Goal: Task Accomplishment & Management: Manage account settings

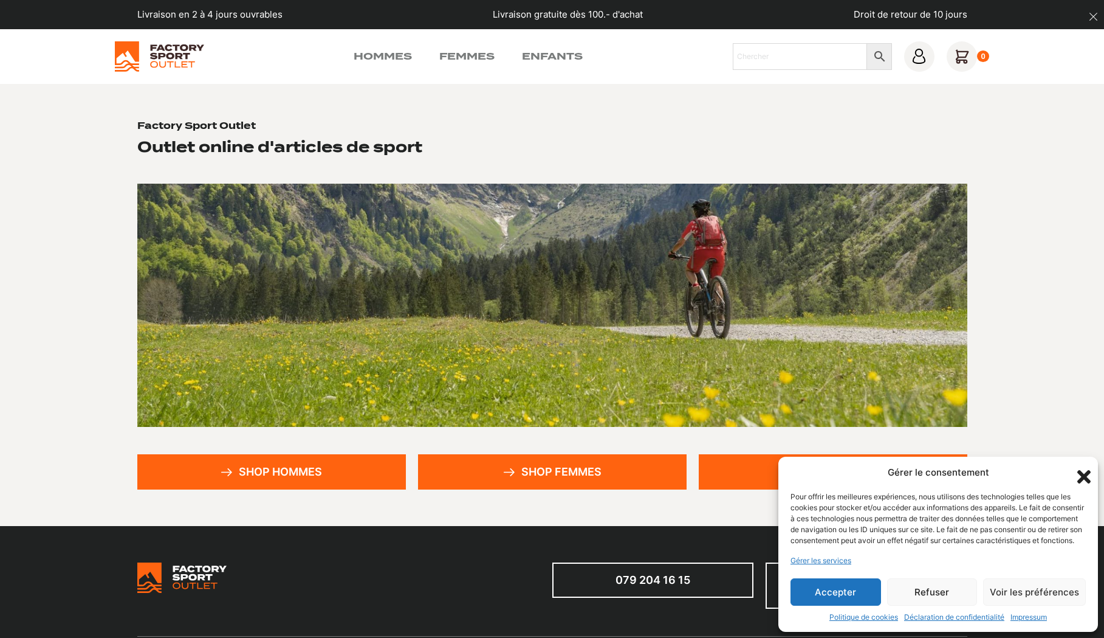
drag, startPoint x: 829, startPoint y: 589, endPoint x: 821, endPoint y: 584, distance: 9.6
click at [828, 589] on button "Accepter" at bounding box center [836, 591] width 91 height 27
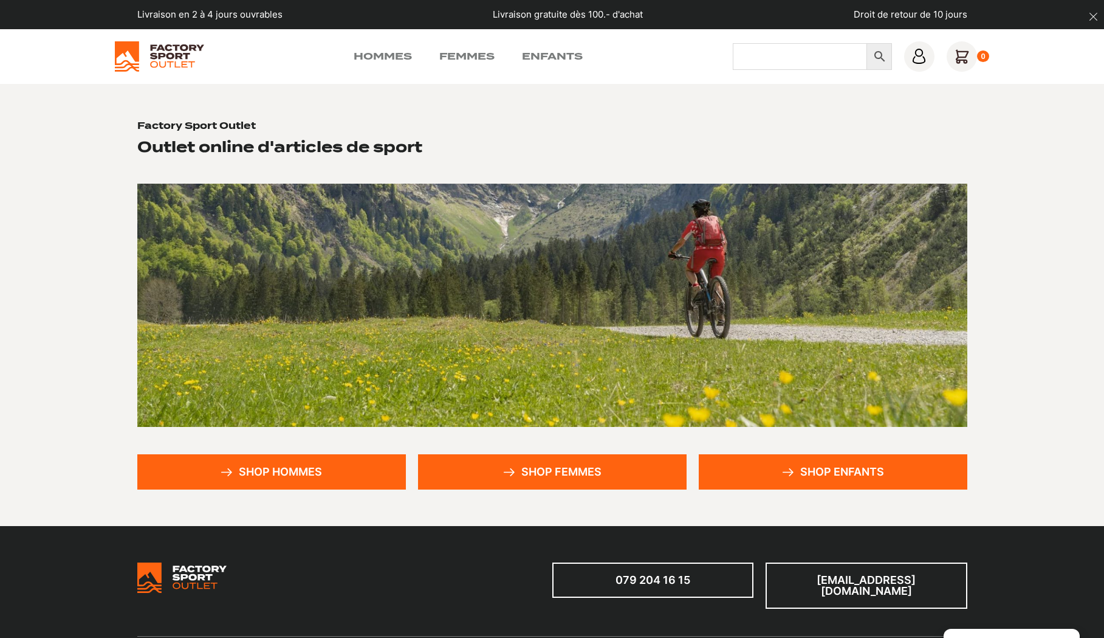
click at [765, 56] on input "Chercher" at bounding box center [800, 56] width 134 height 27
type input "boardbag"
click at [568, 472] on link "Shop femmes" at bounding box center [552, 471] width 269 height 35
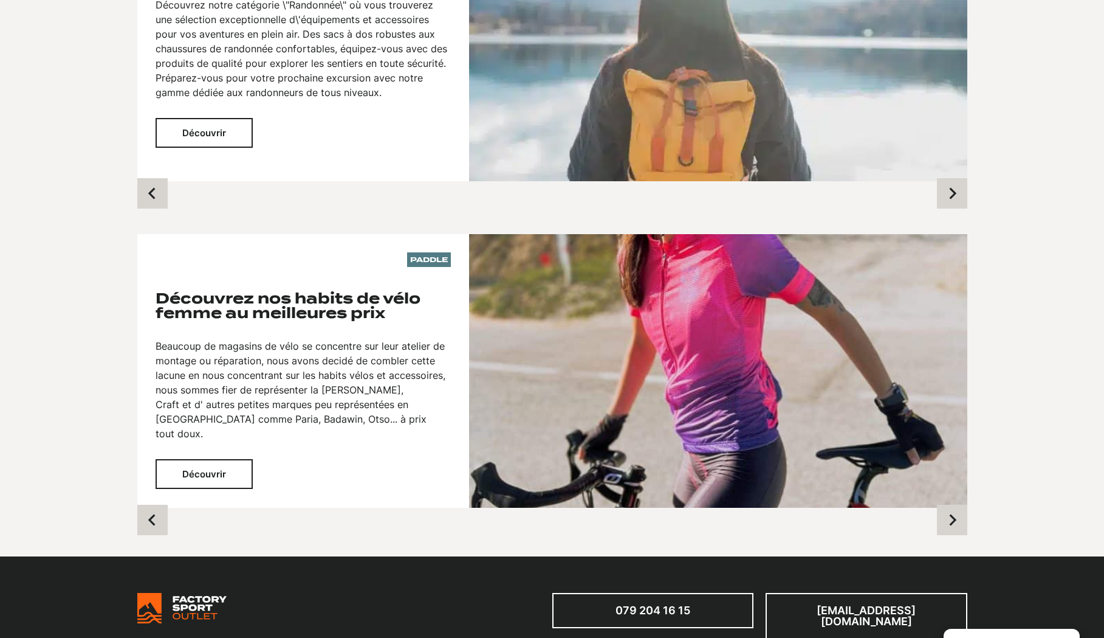
scroll to position [1005, 0]
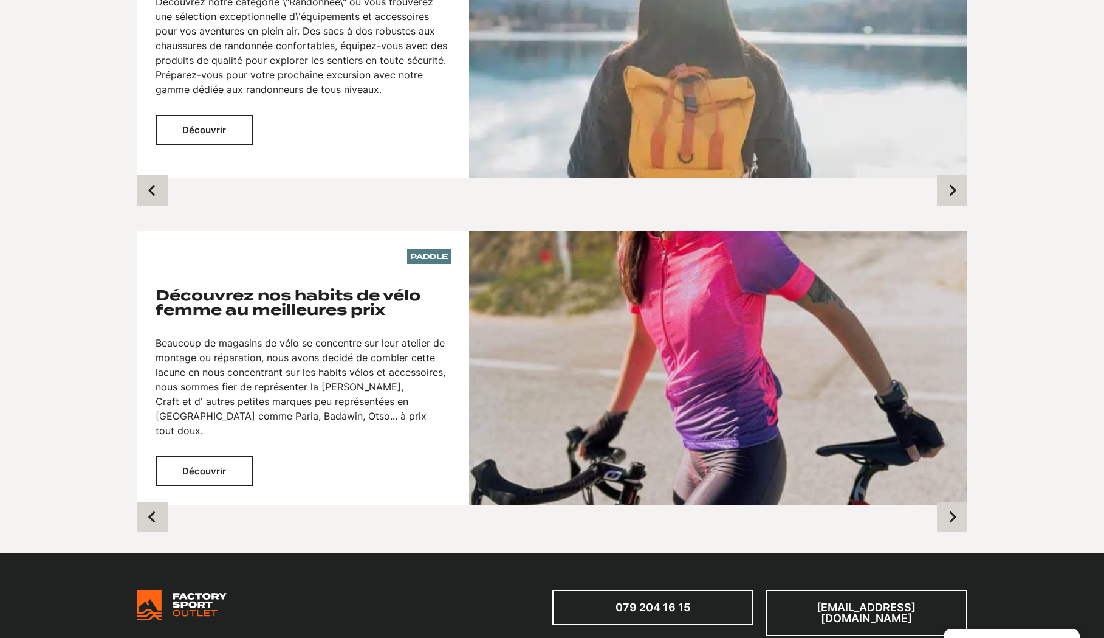
click at [208, 456] on button "Découvrir" at bounding box center [204, 471] width 97 height 30
click at [216, 456] on button "Découvrir" at bounding box center [204, 471] width 97 height 30
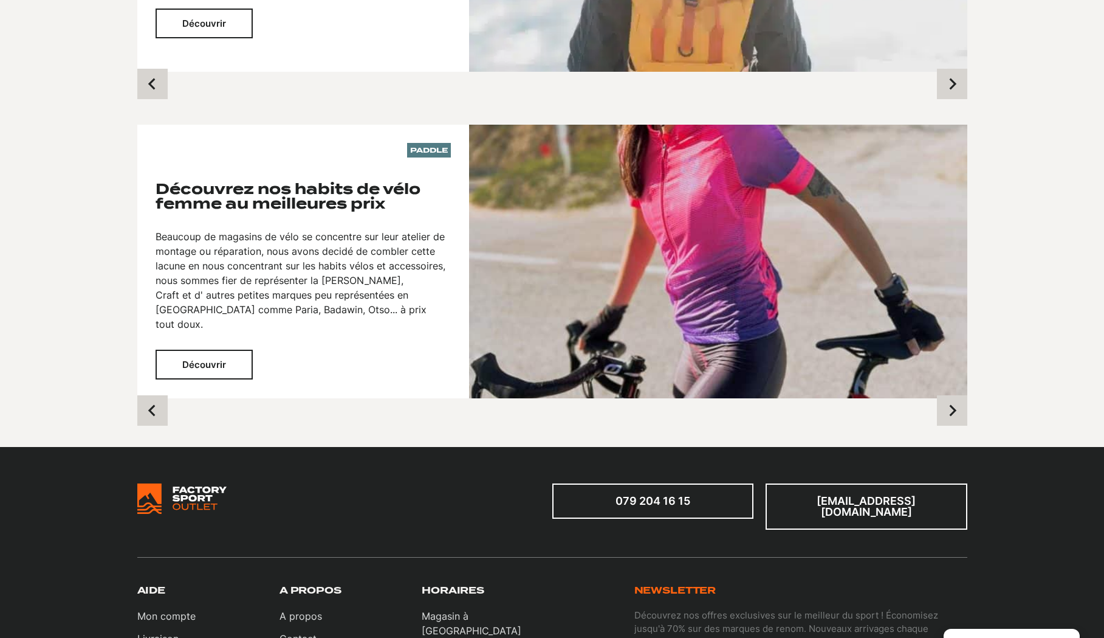
scroll to position [1113, 0]
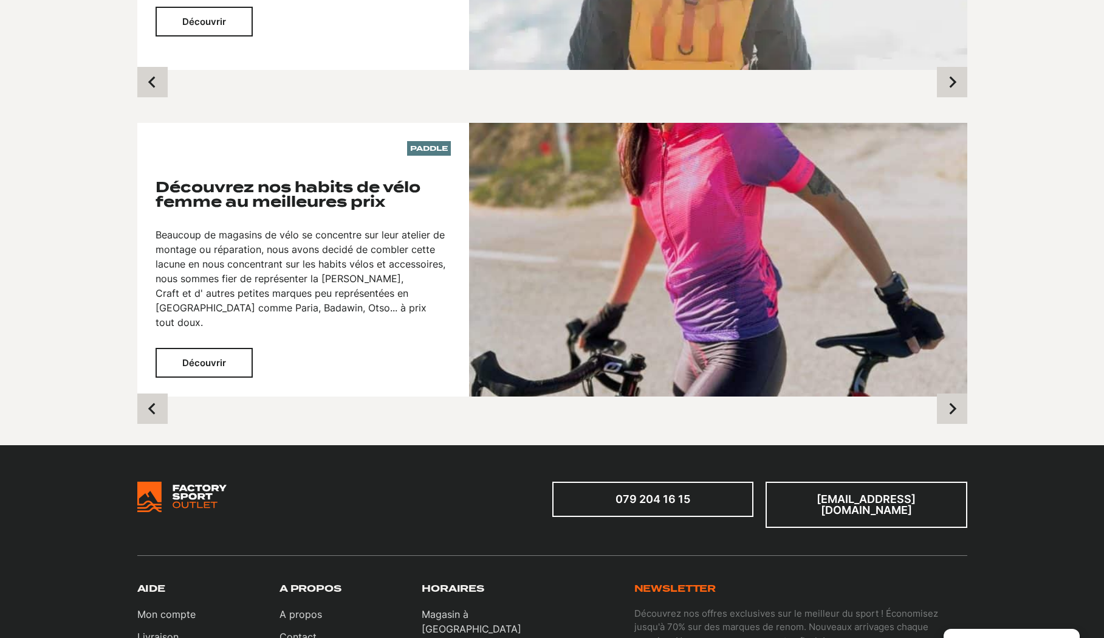
click at [200, 348] on button "Découvrir" at bounding box center [204, 363] width 97 height 30
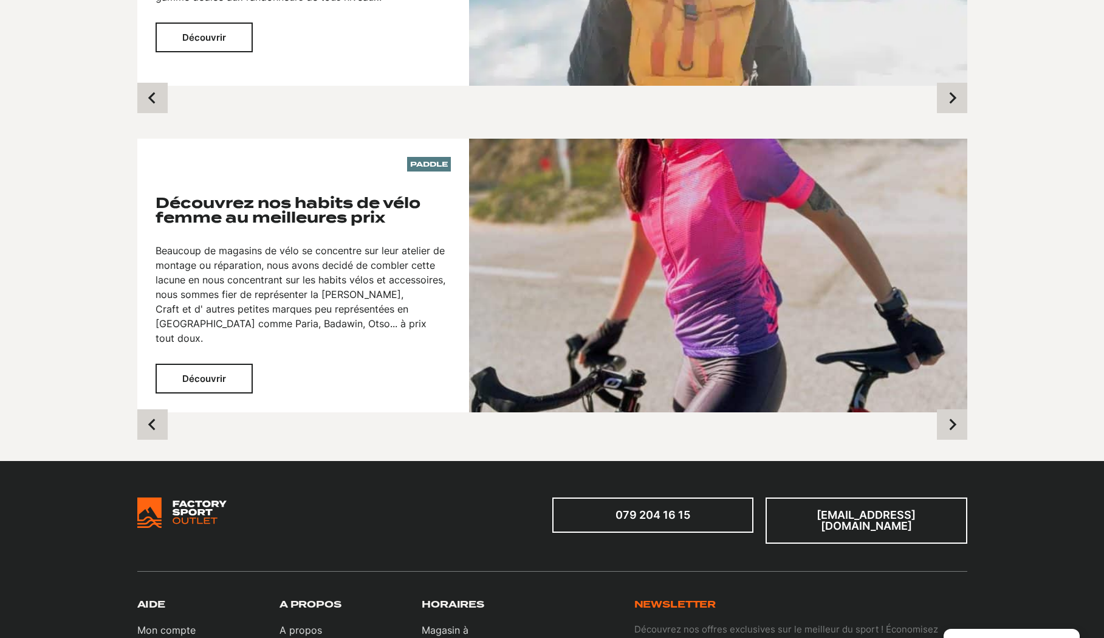
scroll to position [1097, 0]
click at [216, 364] on button "Découvrir" at bounding box center [204, 379] width 97 height 30
click at [956, 419] on icon "Next slide" at bounding box center [952, 425] width 7 height 12
click at [221, 364] on button "Découvrir" at bounding box center [204, 379] width 97 height 30
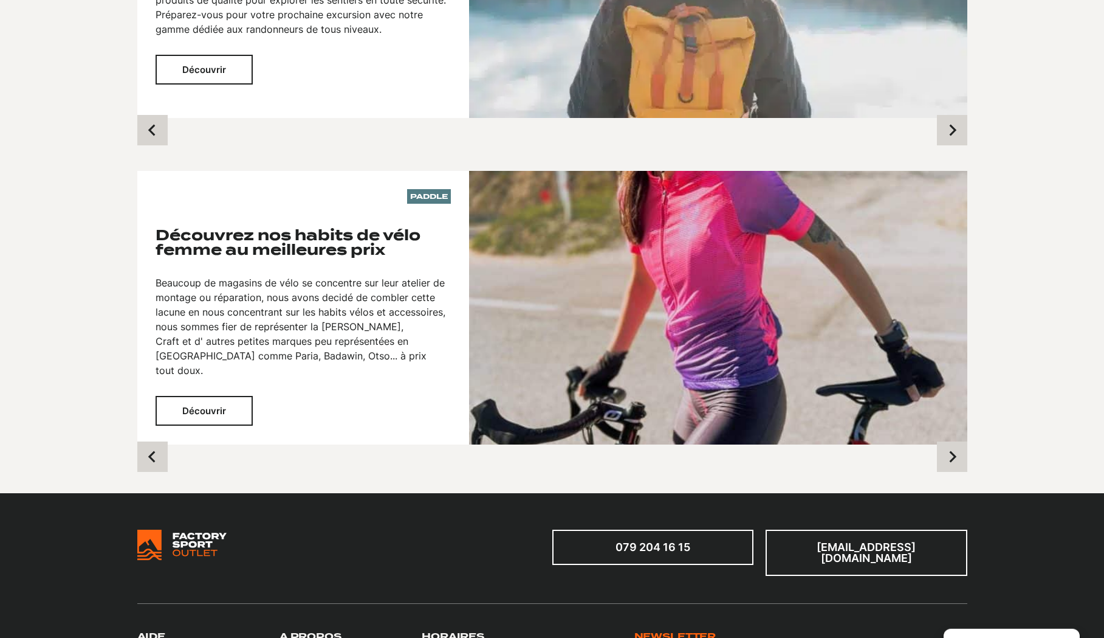
scroll to position [1592, 0]
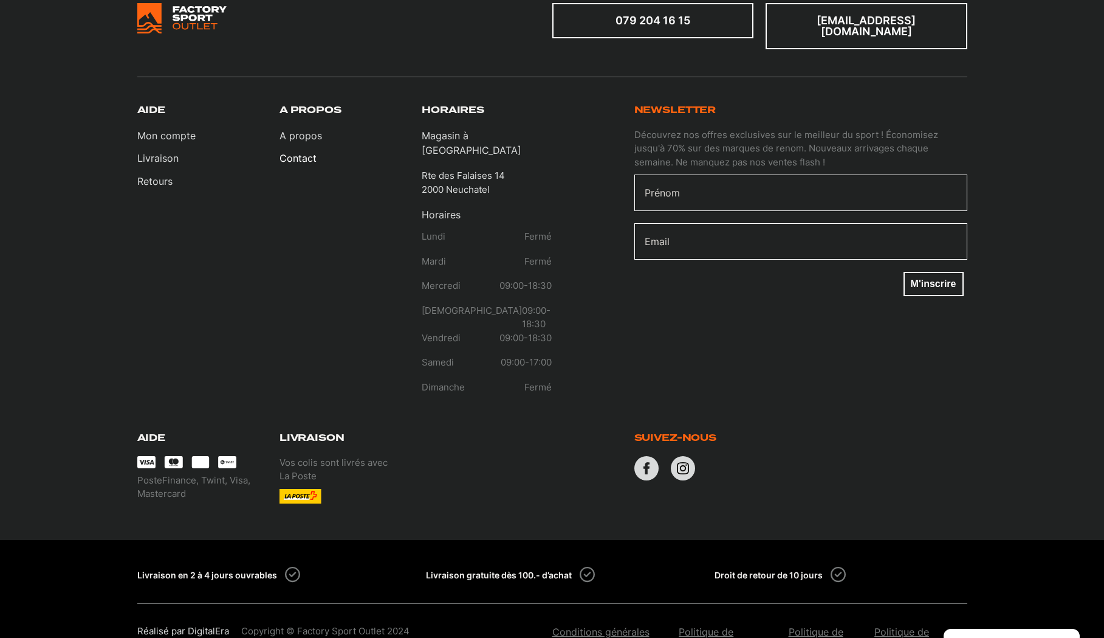
click at [296, 151] on link "Contact" at bounding box center [301, 158] width 43 height 15
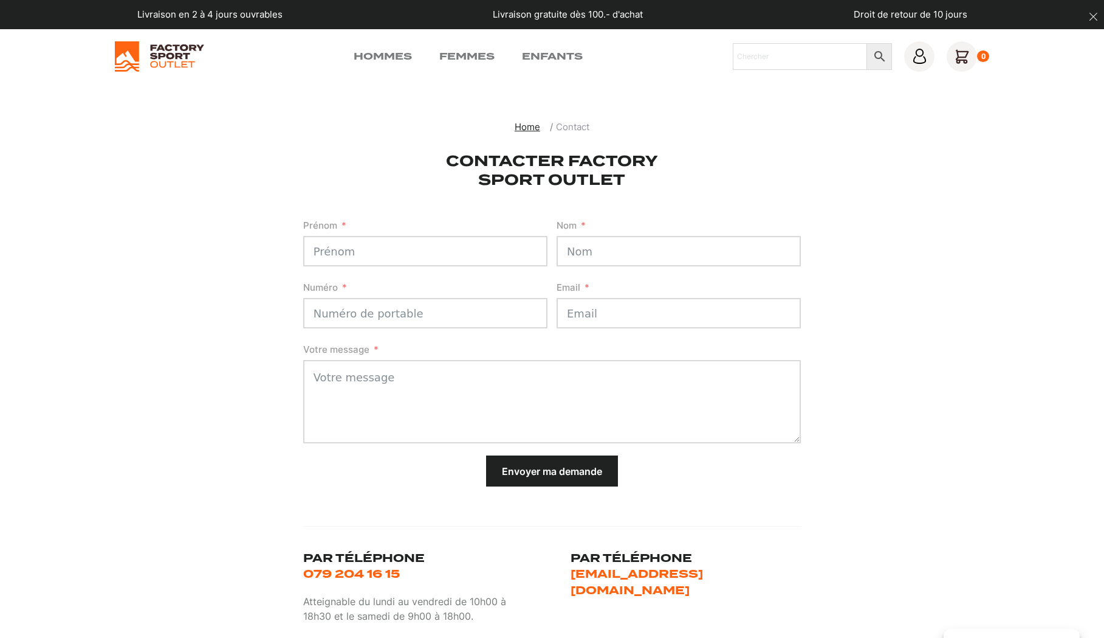
click at [353, 250] on input "Prénom" at bounding box center [425, 251] width 244 height 30
type input "chantal"
click at [587, 255] on input "Nom" at bounding box center [679, 251] width 244 height 30
type input "clavet"
click at [924, 53] on icon at bounding box center [919, 56] width 15 height 15
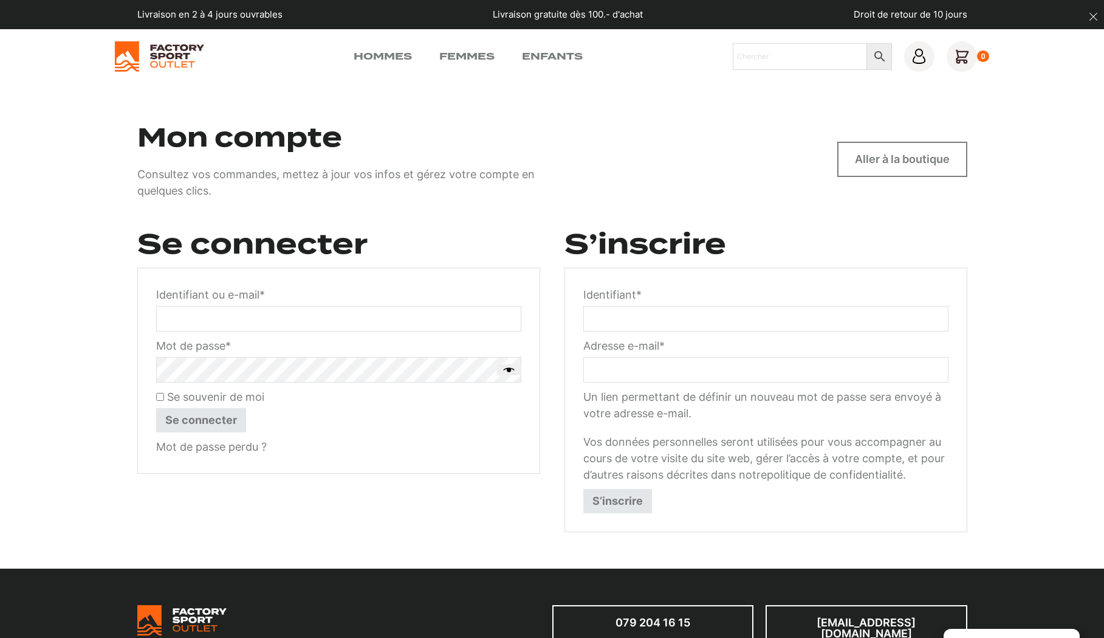
click at [263, 324] on input "Identifiant ou e-mail * Obligatoire" at bounding box center [338, 319] width 365 height 26
click at [252, 314] on input "clavet.chantal" at bounding box center [338, 319] width 365 height 26
type input "clavet.chantal@gmail.com"
click at [502, 367] on button "Afficher le mot de passe" at bounding box center [509, 369] width 24 height 11
drag, startPoint x: 159, startPoint y: 399, endPoint x: 180, endPoint y: 414, distance: 25.8
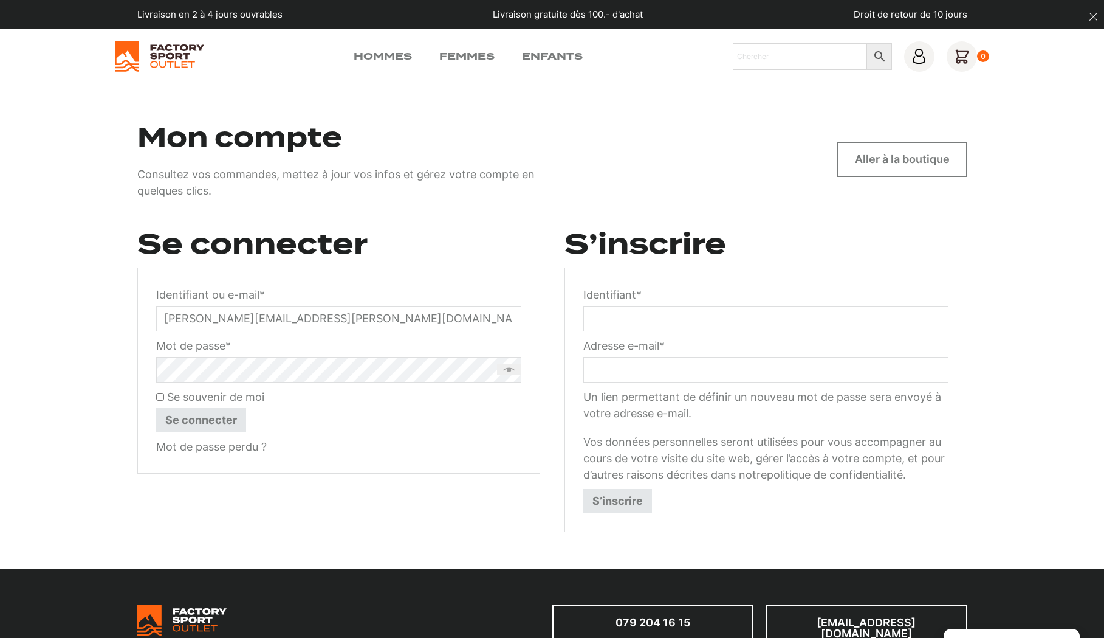
click at [159, 399] on input "Se souvenir de moi" at bounding box center [160, 397] width 8 height 8
checkbox input "true"
click at [204, 422] on button "Se connecter" at bounding box center [201, 420] width 90 height 24
click at [207, 422] on button "Se connecter" at bounding box center [201, 420] width 90 height 24
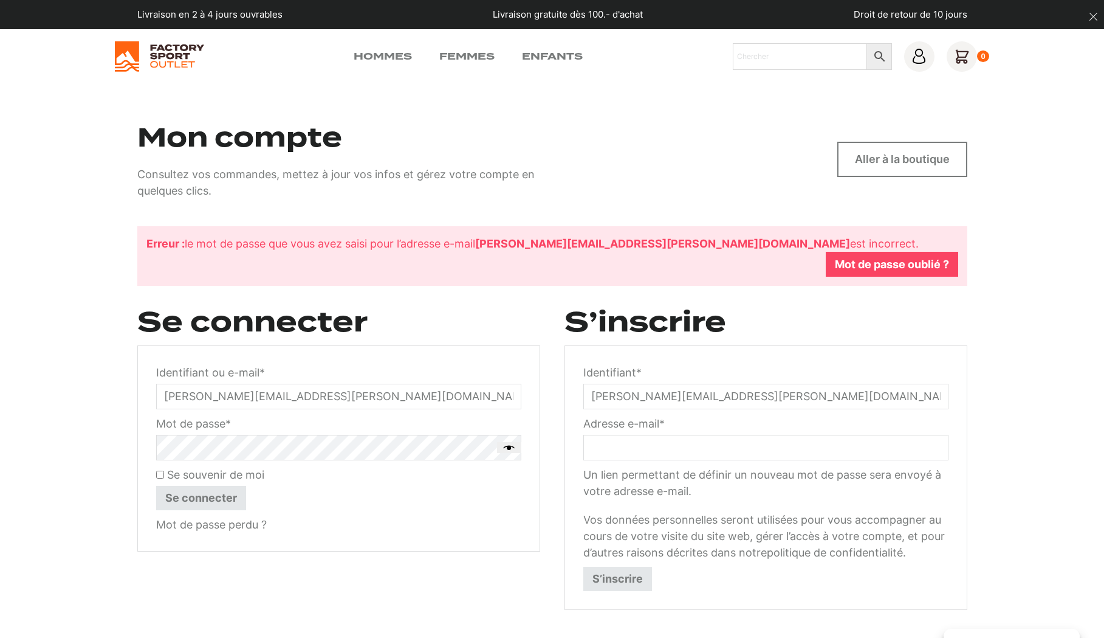
drag, startPoint x: 304, startPoint y: 379, endPoint x: 132, endPoint y: 382, distance: 172.0
click at [156, 383] on input "[PERSON_NAME][EMAIL_ADDRESS][PERSON_NAME][DOMAIN_NAME]" at bounding box center [338, 396] width 365 height 26
click at [242, 518] on link "Mot de passe perdu ?" at bounding box center [211, 524] width 111 height 13
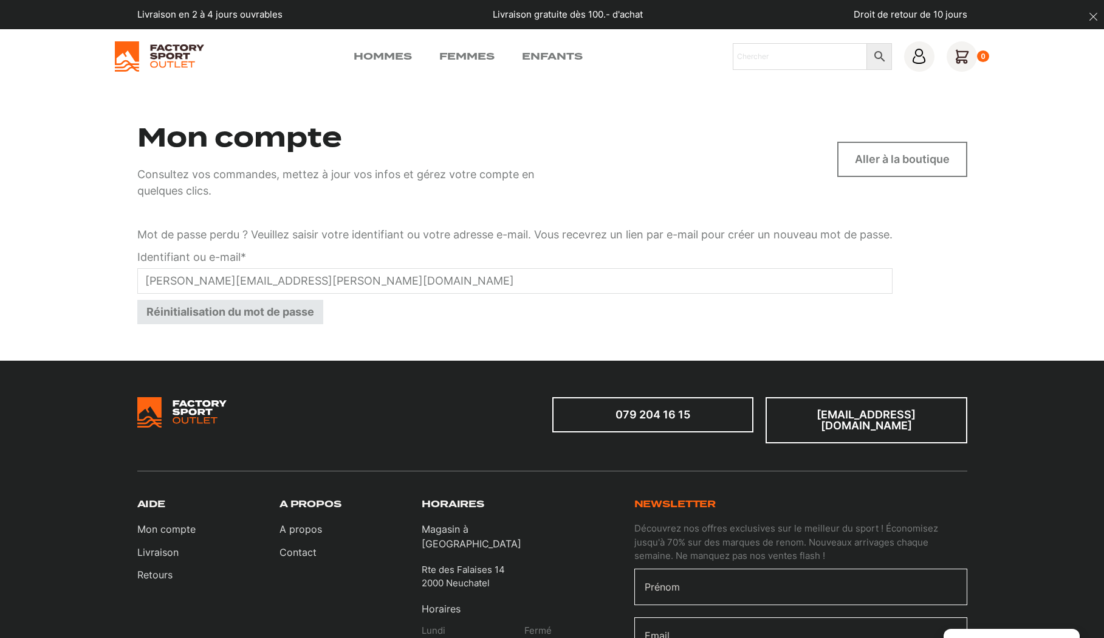
click at [269, 311] on button "Réinitialisation du mot de passe" at bounding box center [230, 312] width 186 height 24
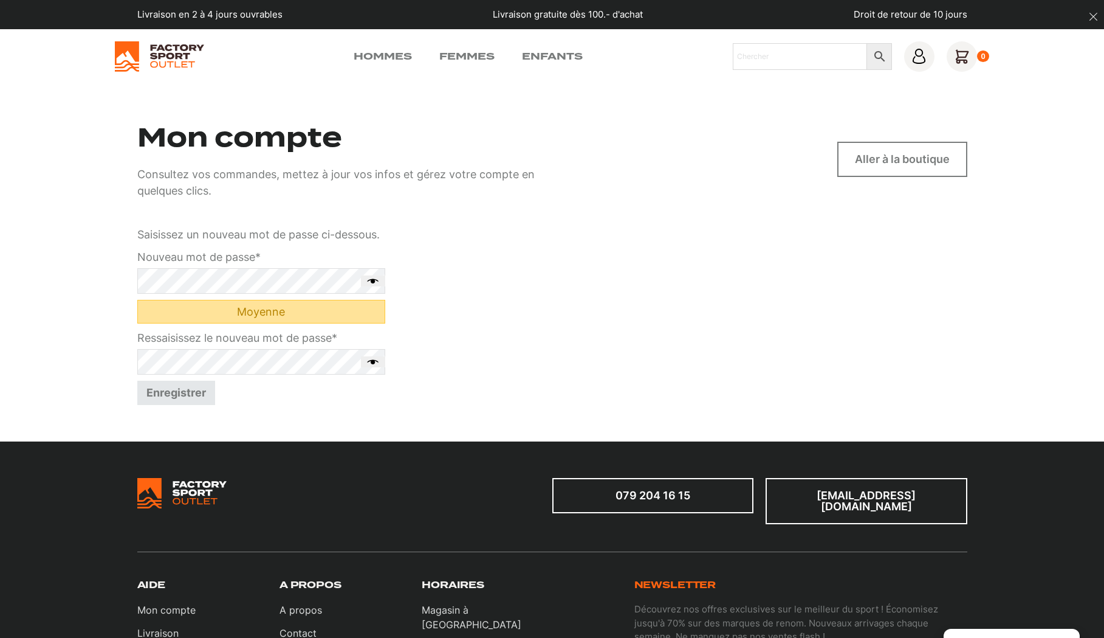
click at [377, 284] on button "Afficher le mot de passe" at bounding box center [373, 280] width 24 height 11
click at [379, 365] on button "Afficher le mot de passe" at bounding box center [373, 361] width 24 height 11
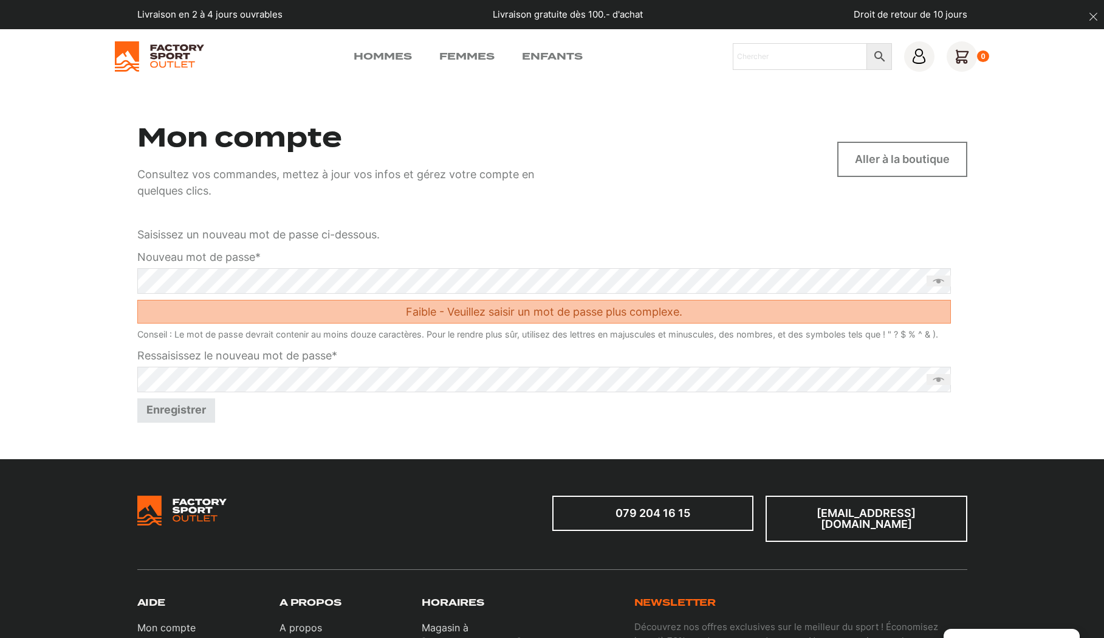
scroll to position [4, 0]
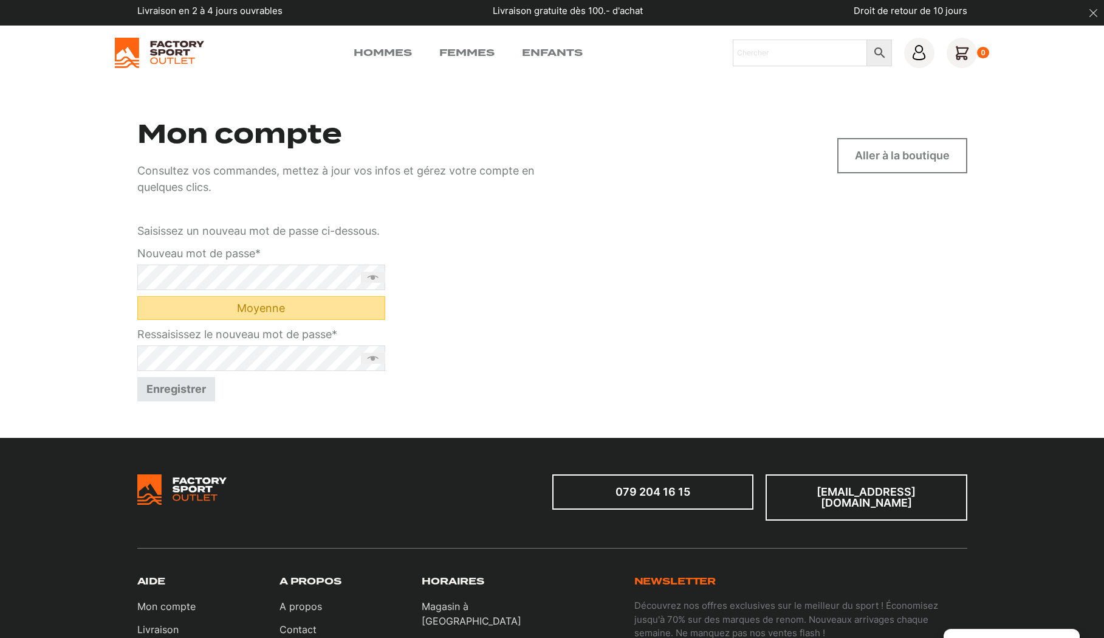
click at [173, 385] on button "Enregistrer" at bounding box center [176, 389] width 78 height 24
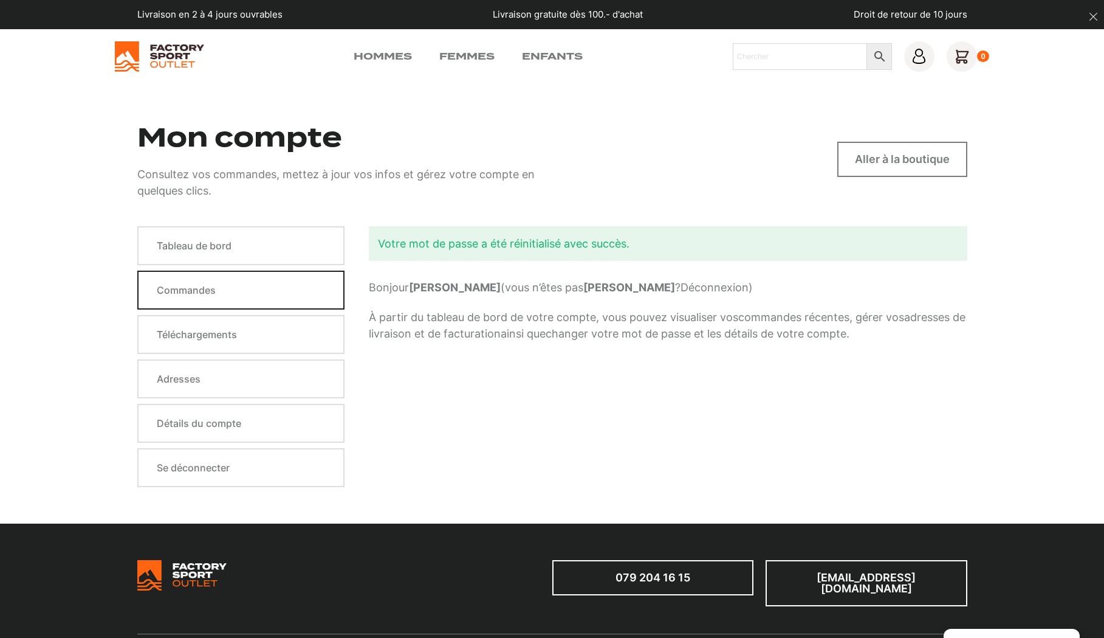
click at [193, 290] on link "Commandes" at bounding box center [241, 289] width 208 height 39
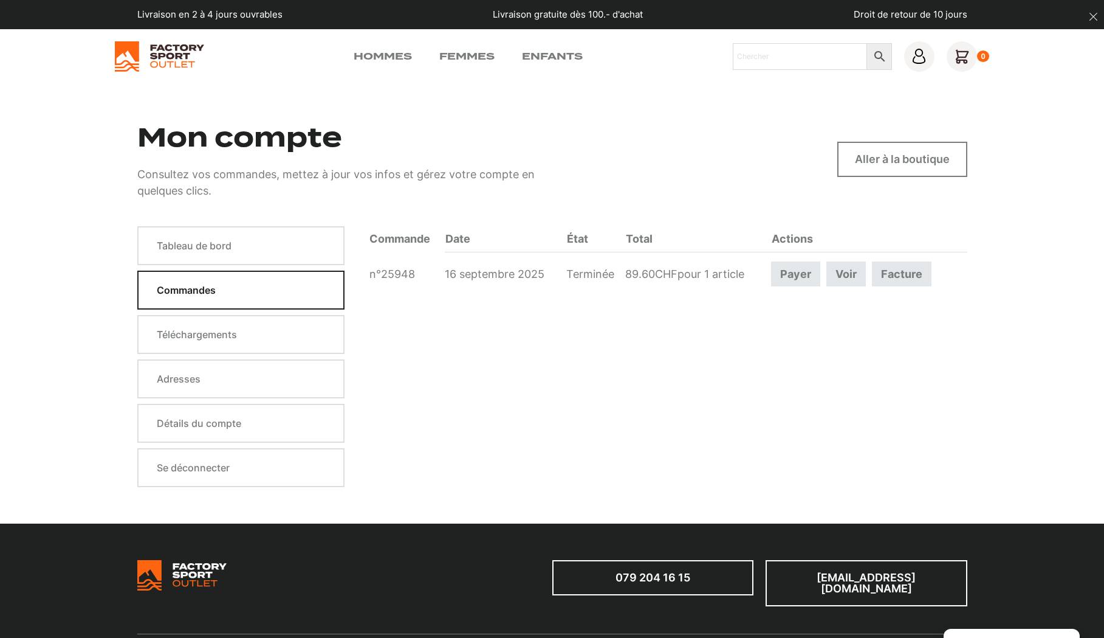
click at [898, 272] on link "Facture" at bounding box center [902, 273] width 60 height 25
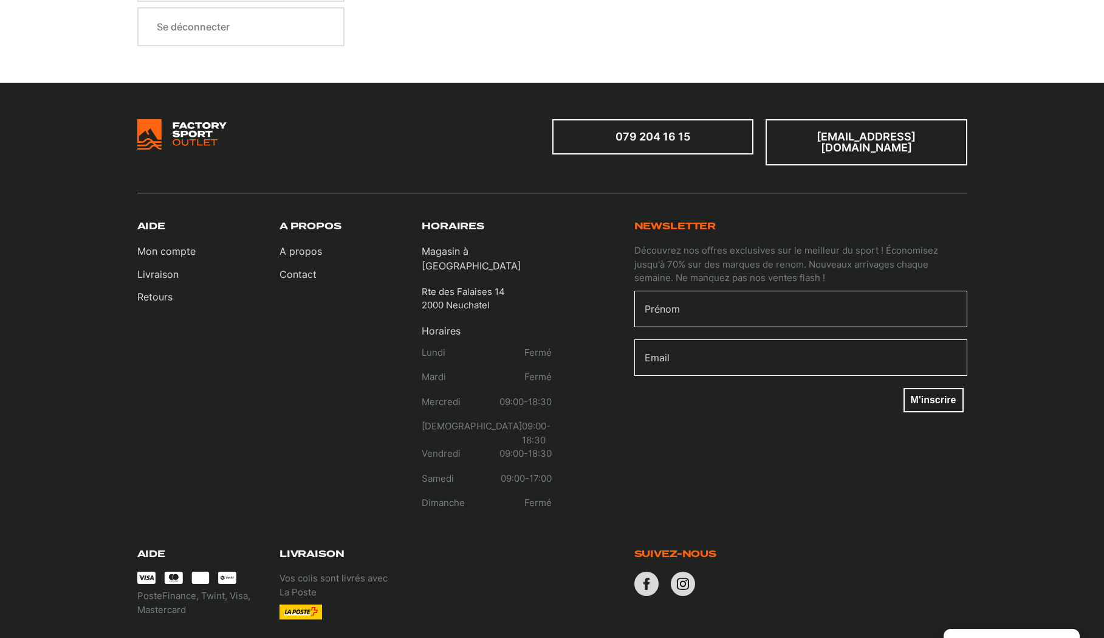
scroll to position [408, 0]
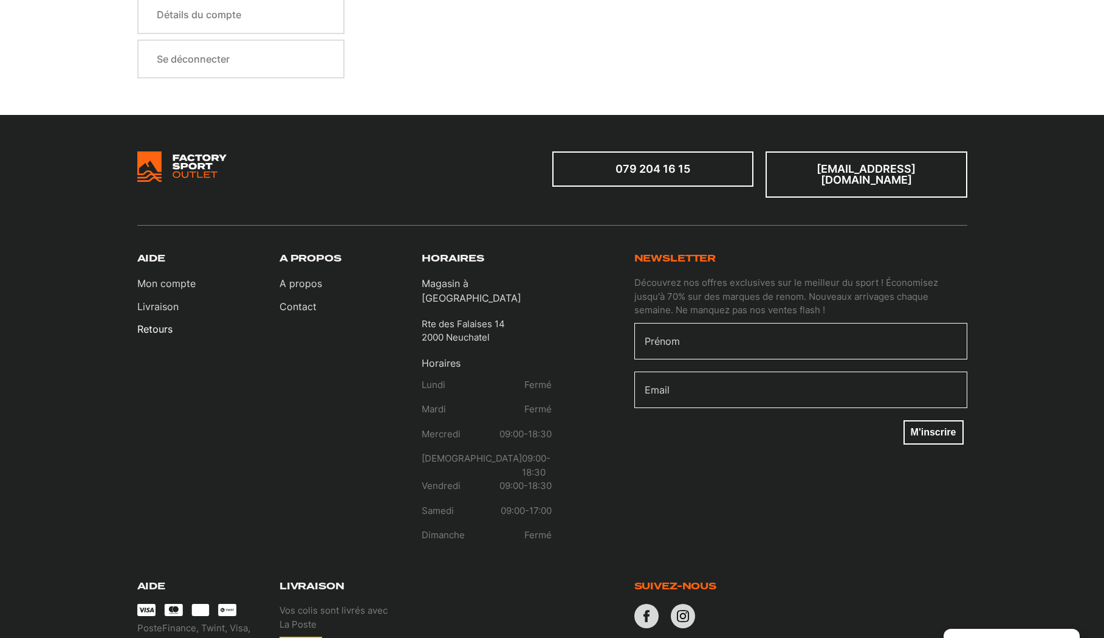
click at [160, 321] on link "Retours" at bounding box center [166, 328] width 58 height 15
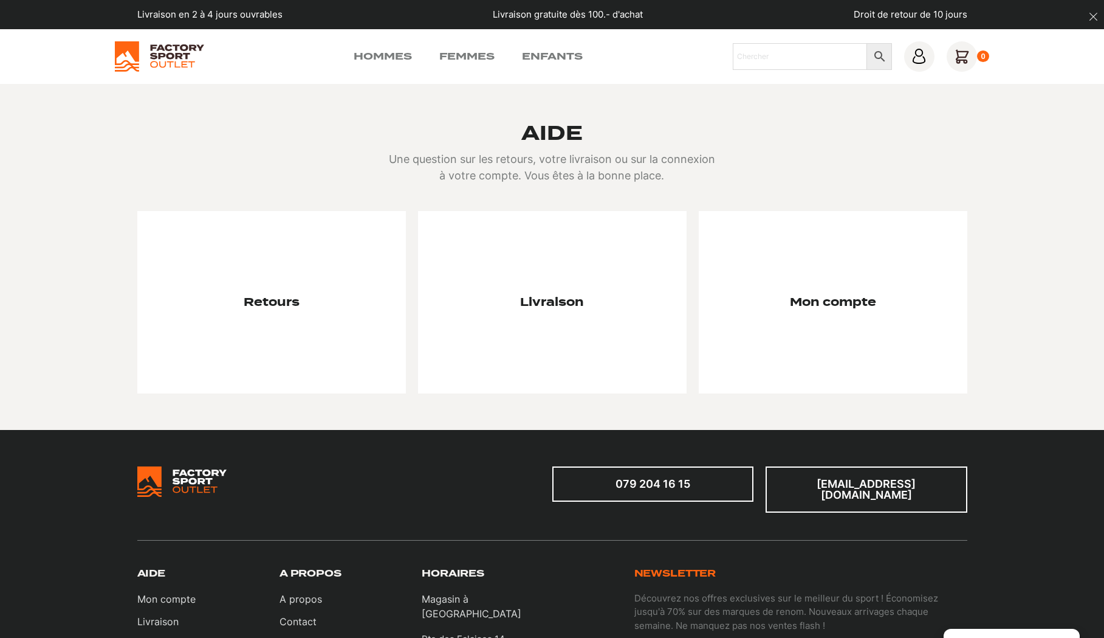
click at [267, 298] on h3 "Retours" at bounding box center [272, 302] width 56 height 14
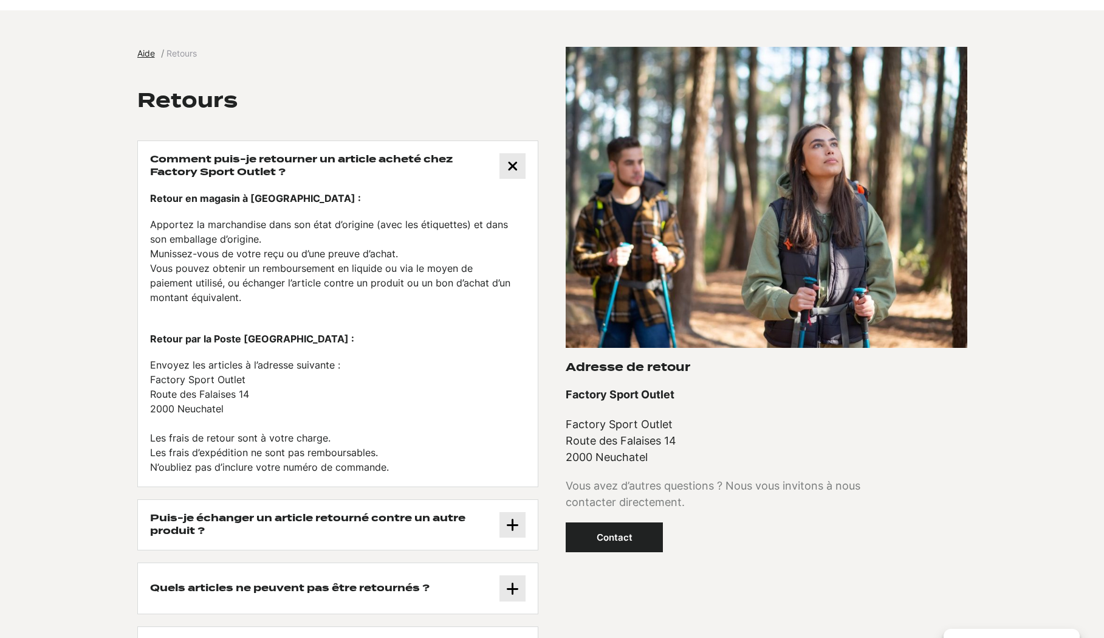
scroll to position [63, 0]
